Goal: Navigation & Orientation: Find specific page/section

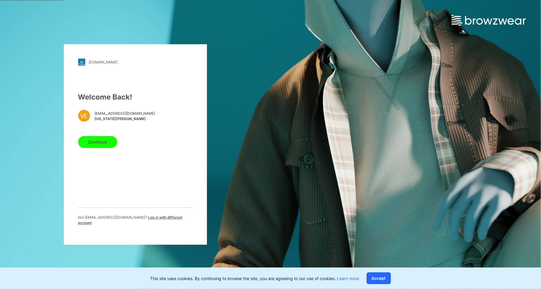
click at [97, 148] on button "Continue" at bounding box center [97, 142] width 39 height 12
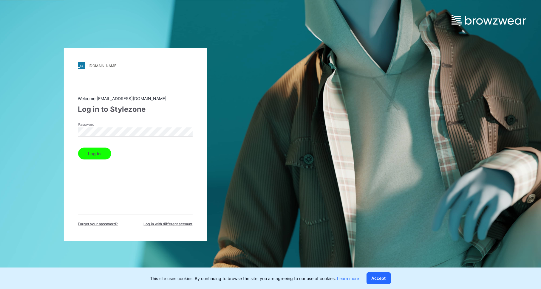
click at [93, 152] on button "Log in" at bounding box center [94, 154] width 33 height 12
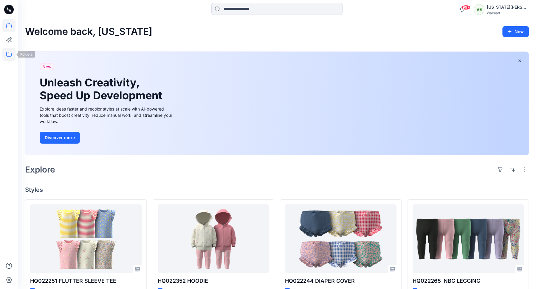
click at [7, 58] on icon at bounding box center [8, 54] width 13 height 13
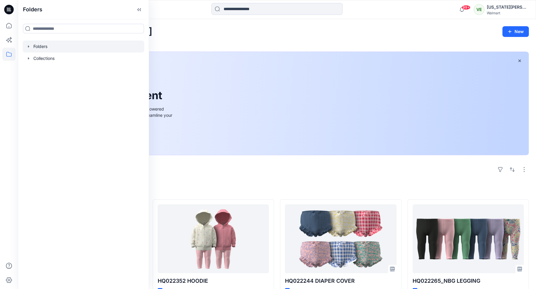
drag, startPoint x: 46, startPoint y: 52, endPoint x: 46, endPoint y: 40, distance: 11.9
click at [46, 41] on div "Folders Collections" at bounding box center [84, 53] width 122 height 24
click at [46, 41] on div at bounding box center [84, 47] width 122 height 12
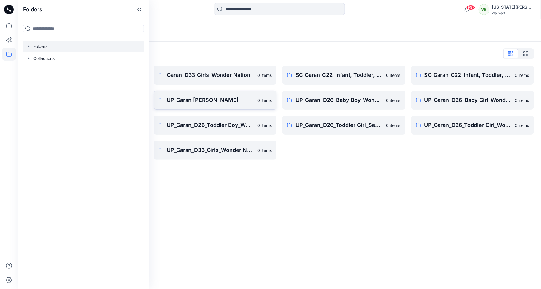
click at [209, 101] on p "UP_Garan [PERSON_NAME]" at bounding box center [210, 100] width 87 height 8
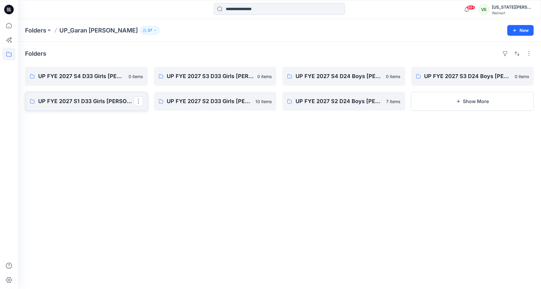
click at [121, 107] on link "UP FYE 2027 S1 D33 Girls [PERSON_NAME]" at bounding box center [86, 101] width 123 height 19
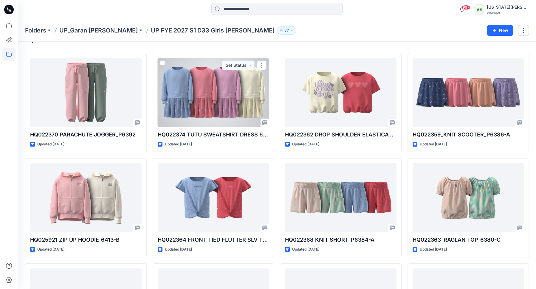
scroll to position [14, 0]
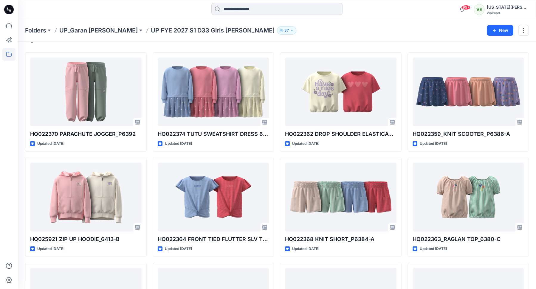
click at [105, 26] on div "Folders UP_Garan [PERSON_NAME] UP [PERSON_NAME] 2027 S1 D33 Girls [PERSON_NAME]…" at bounding box center [277, 30] width 518 height 23
click at [100, 30] on p "UP_Garan [PERSON_NAME]" at bounding box center [98, 30] width 78 height 8
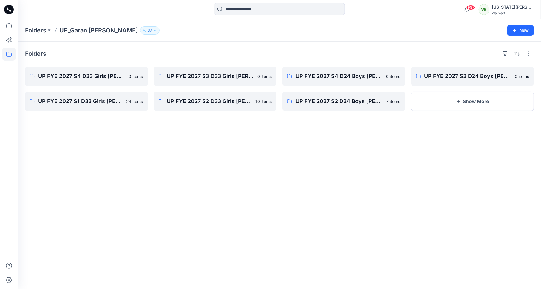
click at [449, 114] on div "Folders UP FYE 2027 S4 D33 Girls [PERSON_NAME] 0 items UP FYE 2027 S1 D33 Girls…" at bounding box center [279, 166] width 523 height 248
click at [443, 106] on button "Show More" at bounding box center [472, 101] width 123 height 19
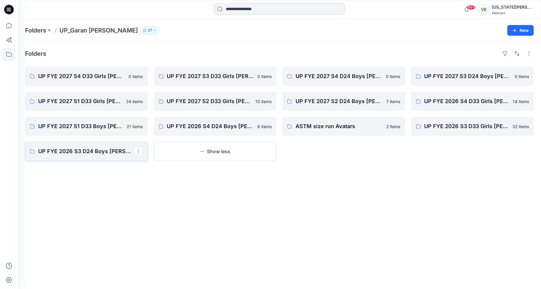
click at [118, 150] on p "UP FYE 2026 S3 D24 Boys [PERSON_NAME]" at bounding box center [85, 151] width 95 height 8
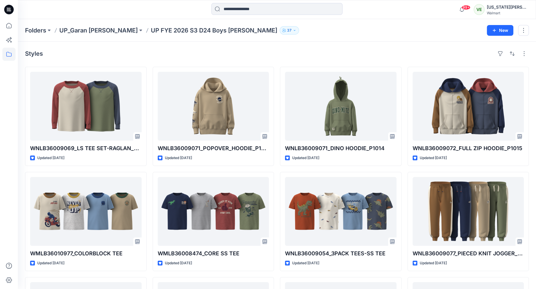
click at [95, 35] on div "Folders UP_Garan [PERSON_NAME] UP [PERSON_NAME] 2026 S3 D24 Boys [PERSON_NAME] …" at bounding box center [277, 30] width 518 height 23
click at [96, 32] on p "UP_Garan [PERSON_NAME]" at bounding box center [98, 30] width 78 height 8
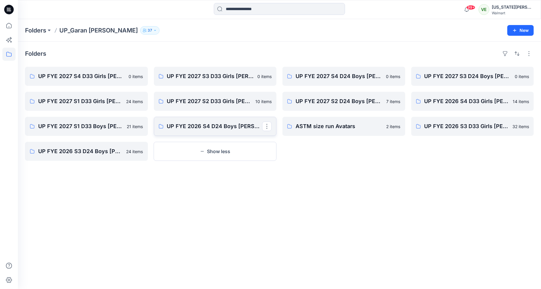
click at [183, 126] on p "UP FYE 2026 S4 D24 Boys [PERSON_NAME]" at bounding box center [214, 126] width 95 height 8
